Goal: Communication & Community: Answer question/provide support

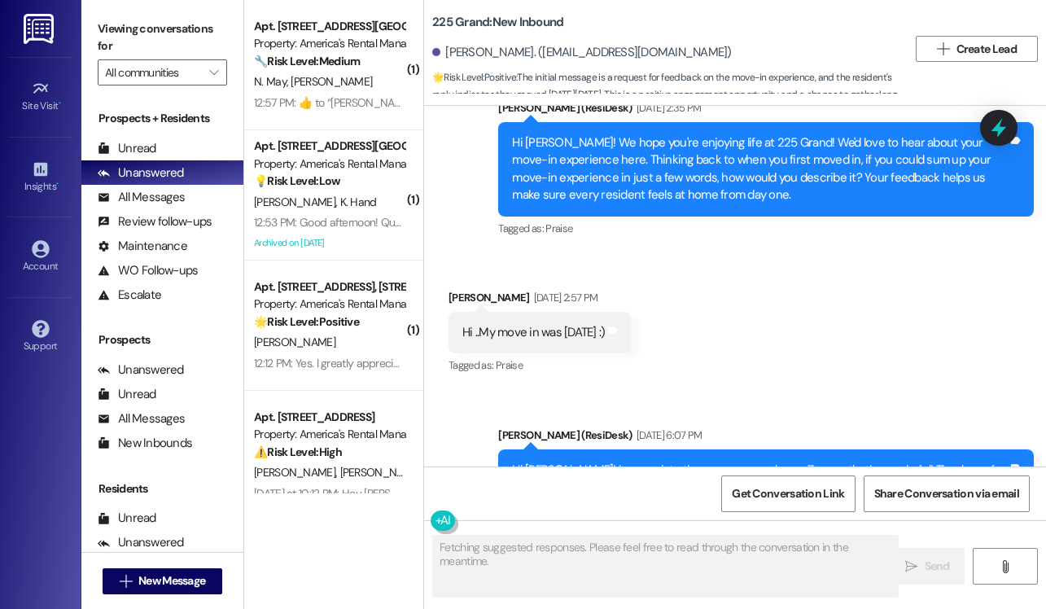
scroll to position [5636, 0]
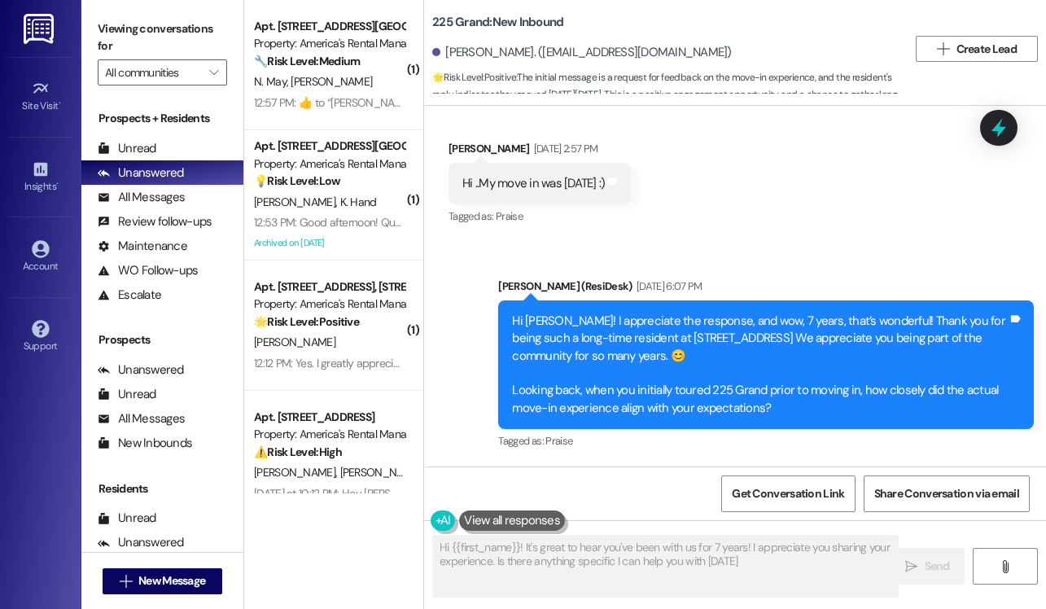
type textarea "Hi {{first_name}}! It's great to hear you've been with us for 7 years! I apprec…"
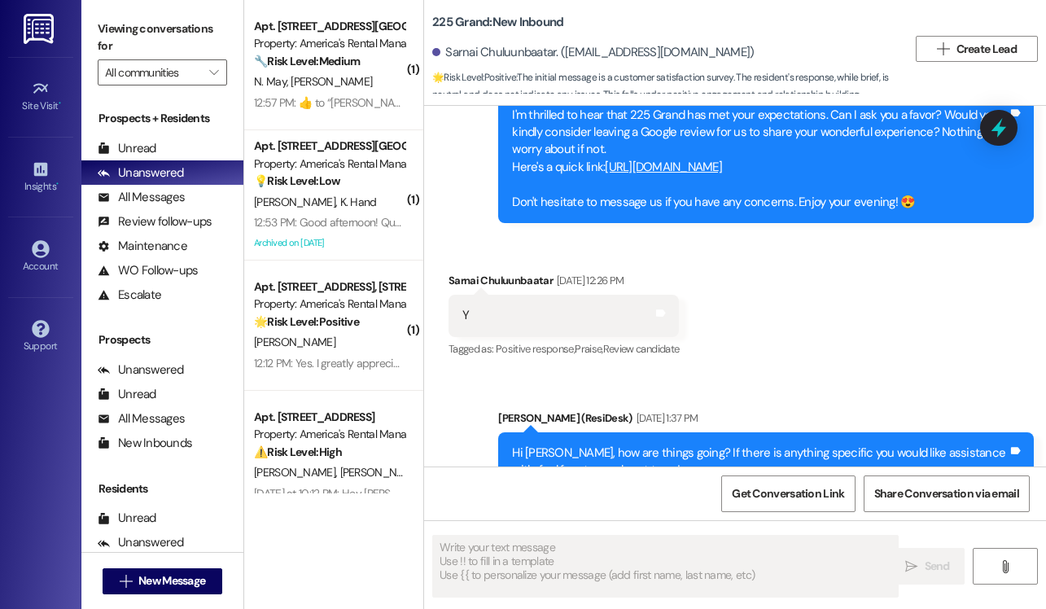
type textarea "Fetching suggested responses. Please feel free to read through the conversation…"
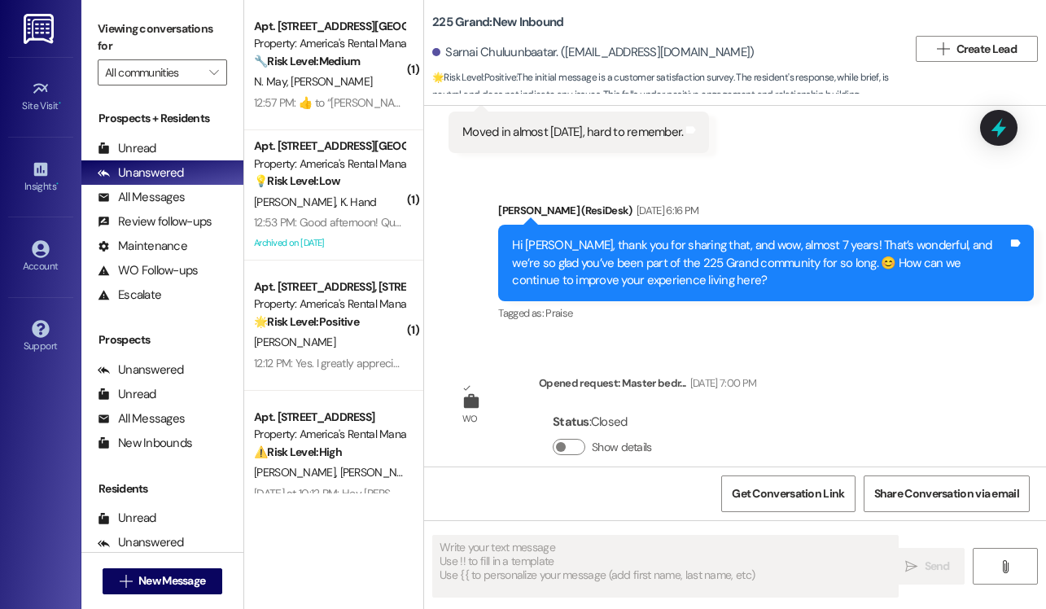
scroll to position [1403, 0]
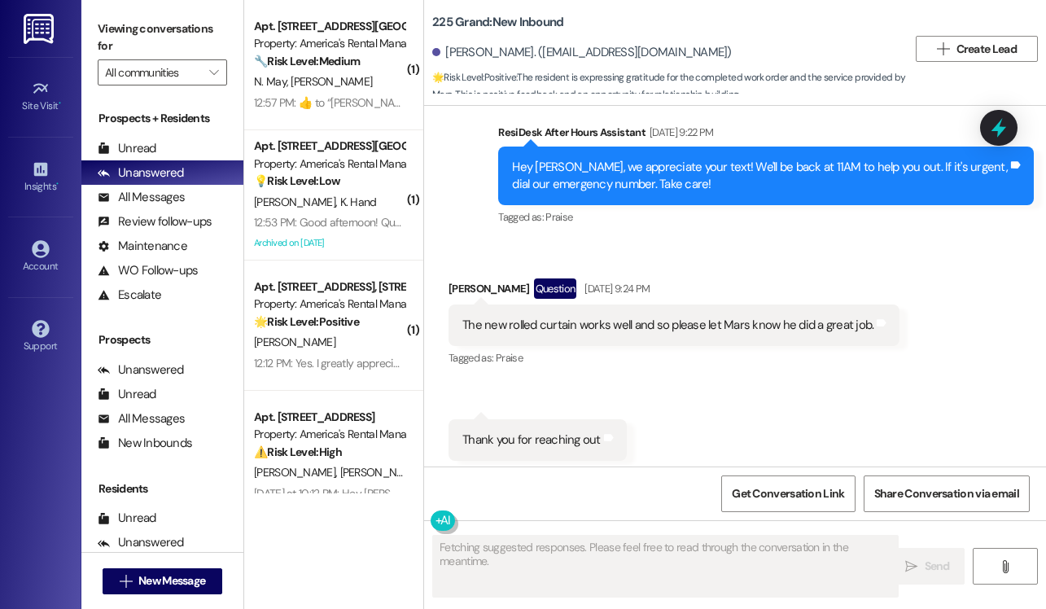
scroll to position [715, 0]
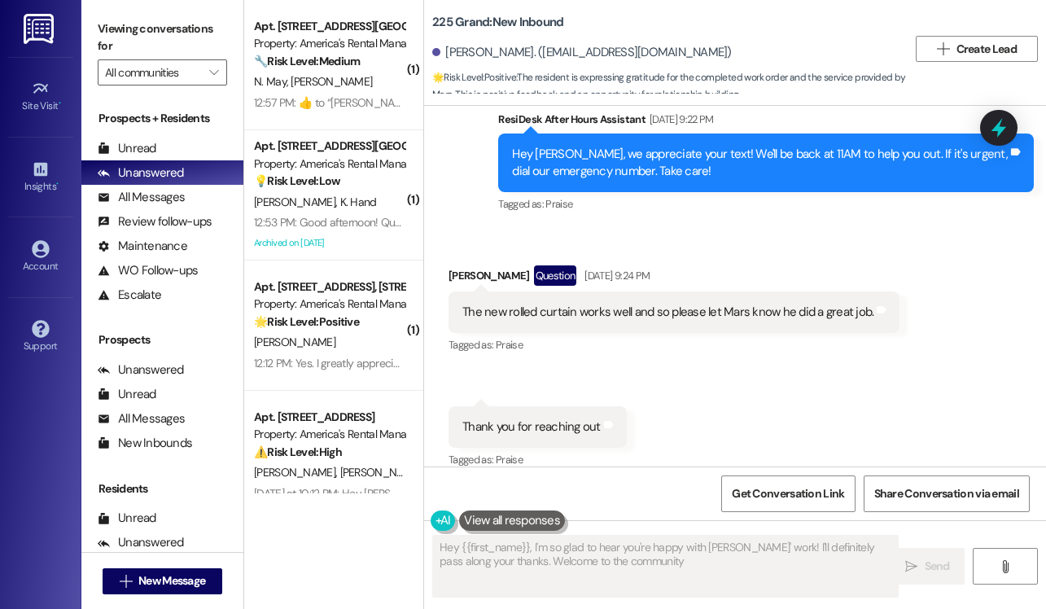
type textarea "Hey {{first_name}}, I'm so glad to hear you're happy with Mars' work! I'll defi…"
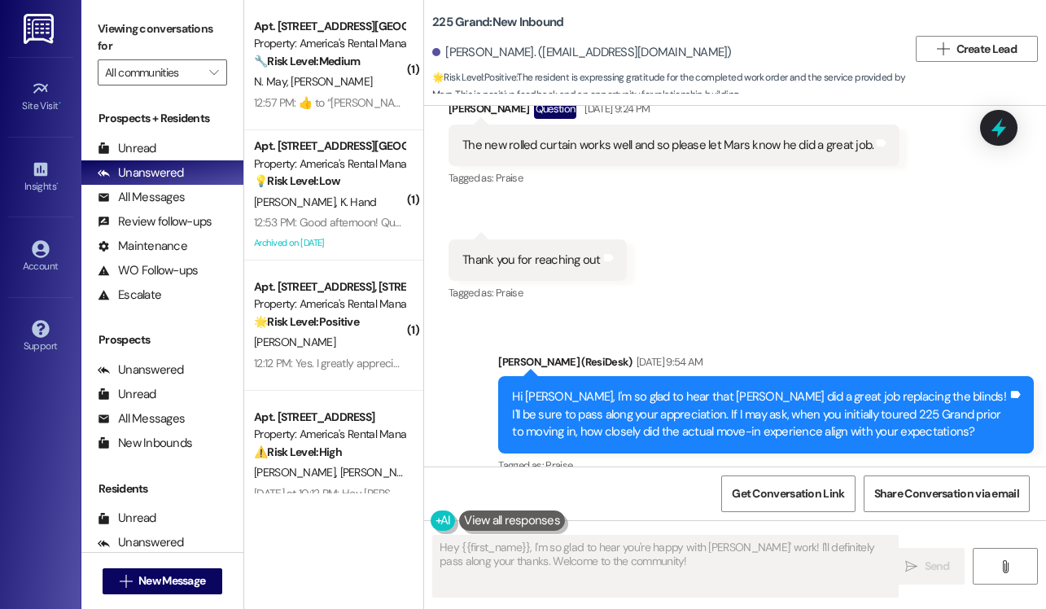
scroll to position [889, 0]
